Goal: Task Accomplishment & Management: Use online tool/utility

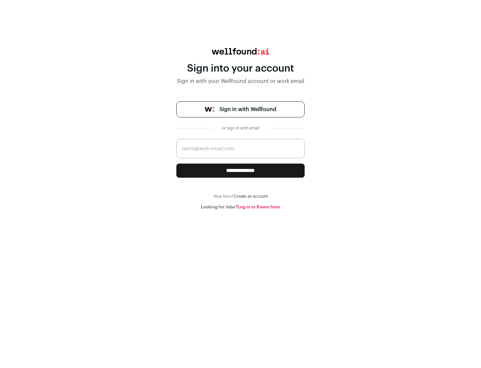
click at [248, 109] on span "Sign in with Wellfound" at bounding box center [248, 109] width 57 height 8
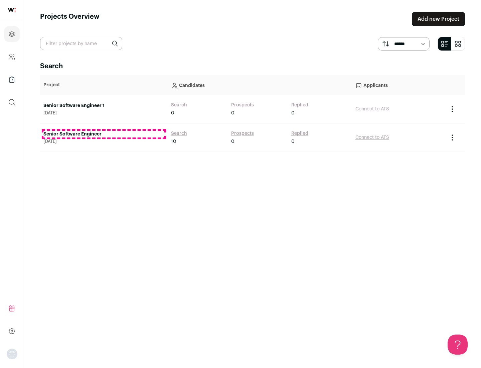
click at [104, 134] on link "Senior Software Engineer" at bounding box center [103, 134] width 121 height 7
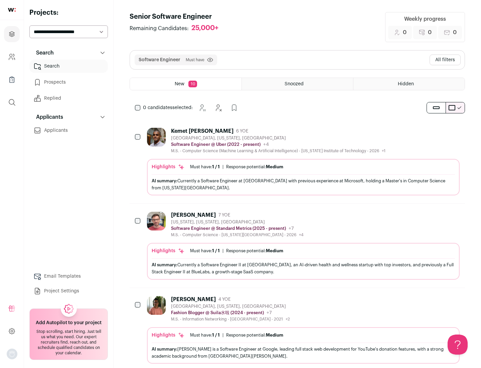
click at [297, 161] on div "Highlights Must have: 1 / 1 How many must haves have been fulfilled? | Response…" at bounding box center [303, 177] width 313 height 36
